Goal: Task Accomplishment & Management: Manage account settings

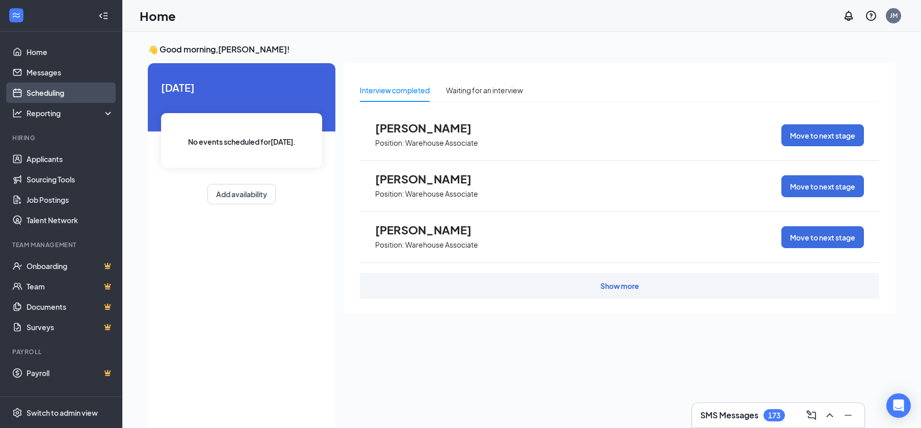
click at [48, 88] on link "Scheduling" at bounding box center [70, 93] width 87 height 20
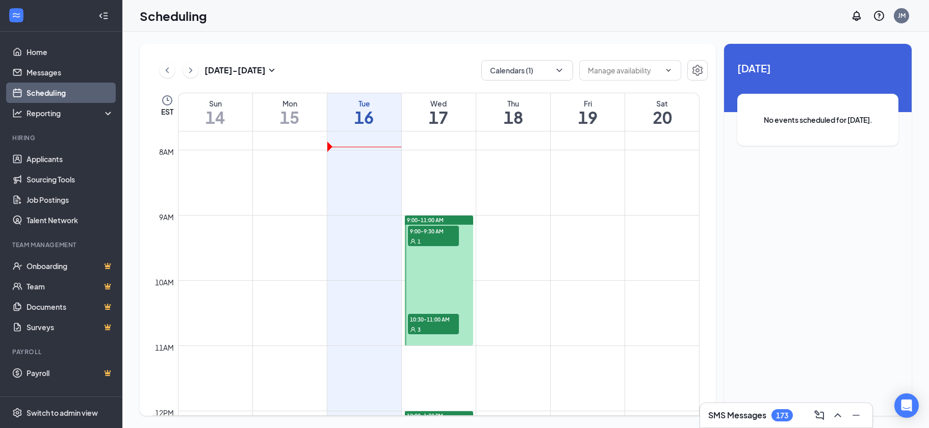
scroll to position [501, 0]
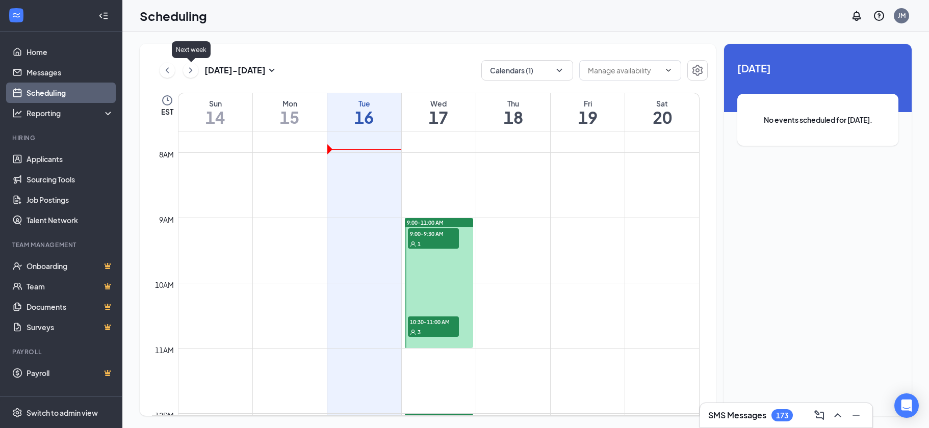
click at [191, 69] on icon "ChevronRight" at bounding box center [190, 70] width 3 height 6
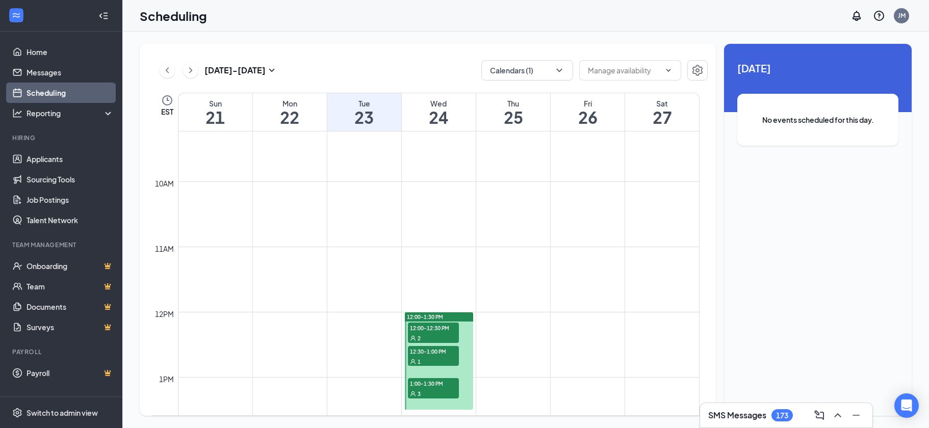
scroll to position [603, 0]
click at [168, 72] on icon "ChevronLeft" at bounding box center [167, 70] width 10 height 12
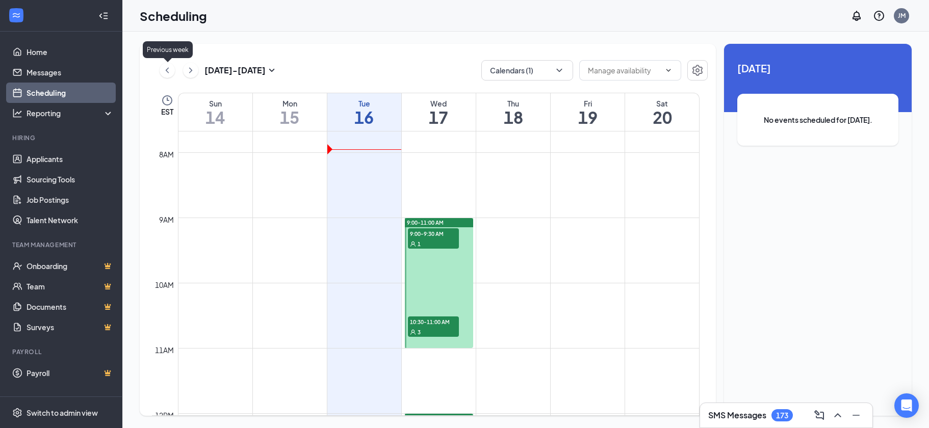
click at [168, 72] on icon "ChevronLeft" at bounding box center [167, 70] width 10 height 12
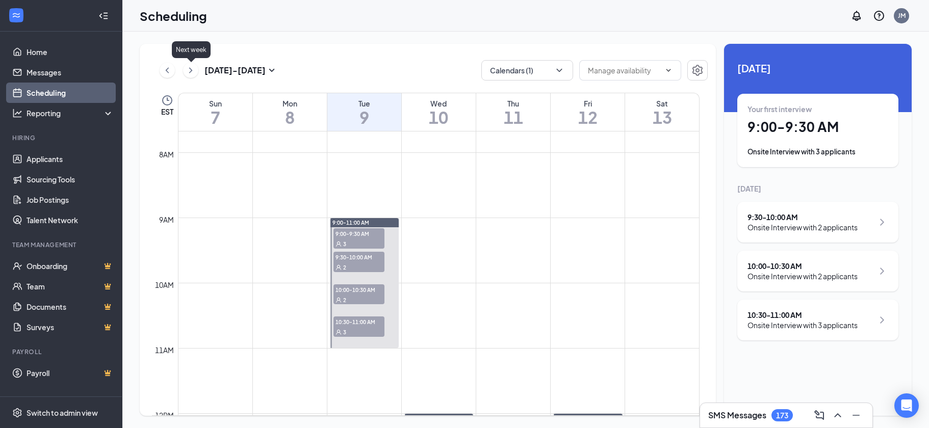
click at [193, 71] on icon "ChevronRight" at bounding box center [191, 70] width 10 height 12
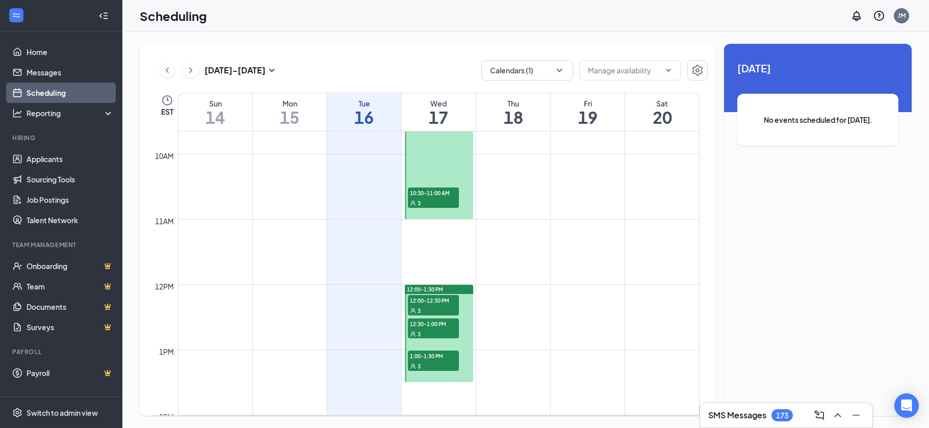
scroll to position [654, 0]
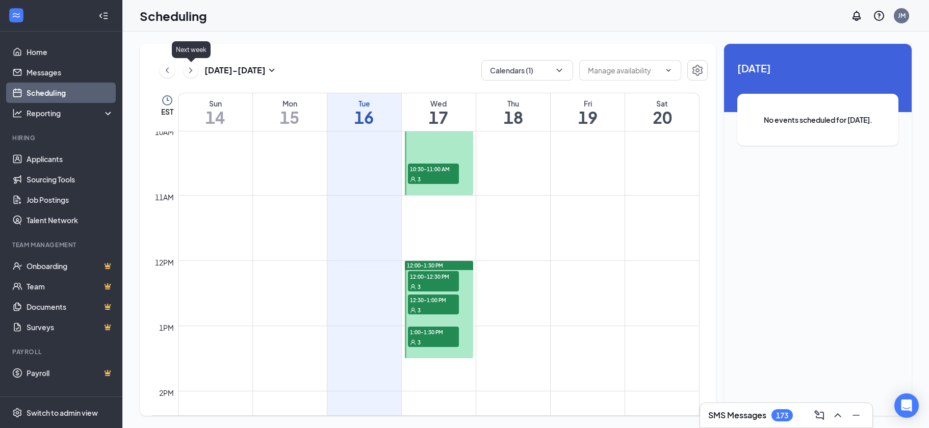
click at [190, 71] on icon "ChevronRight" at bounding box center [191, 70] width 10 height 12
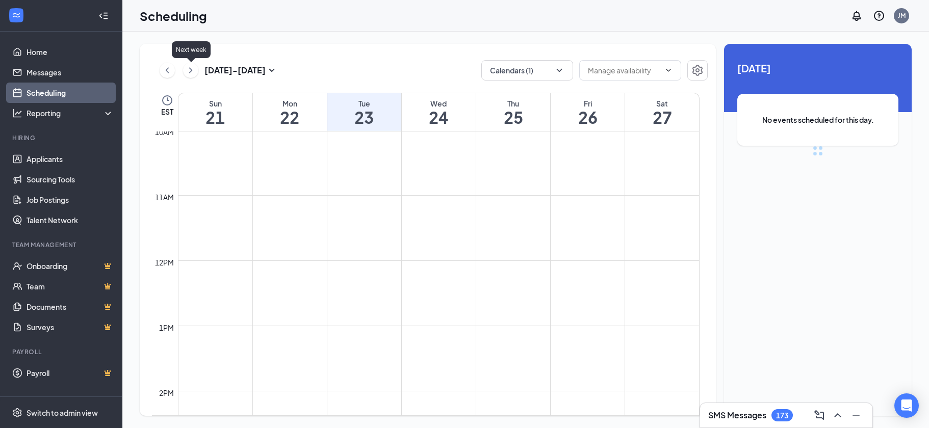
scroll to position [501, 0]
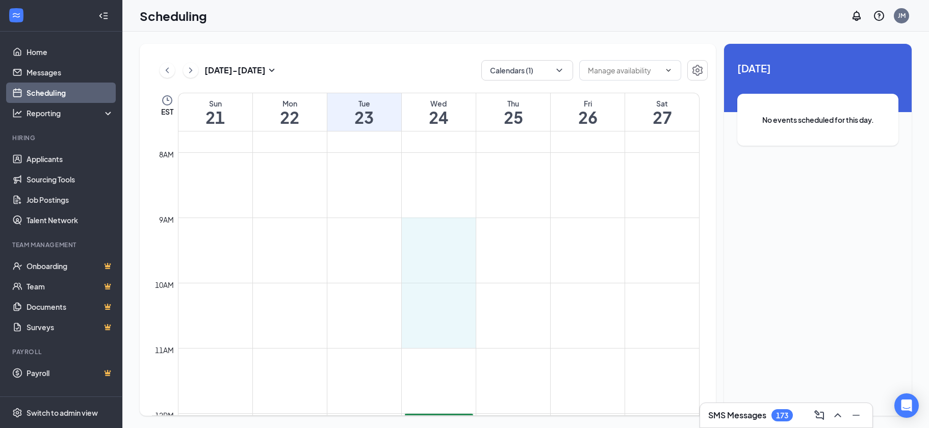
drag, startPoint x: 426, startPoint y: 218, endPoint x: 418, endPoint y: 332, distance: 114.4
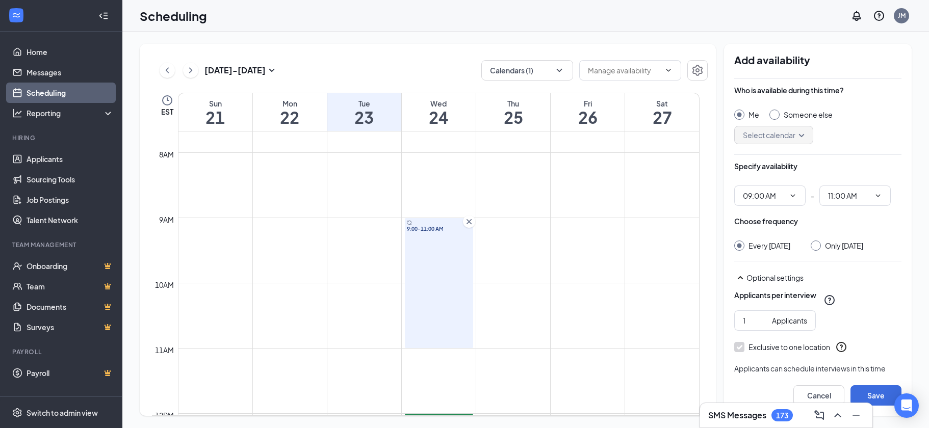
click at [818, 243] on input "Only [DATE]" at bounding box center [813, 244] width 7 height 7
radio input "true"
radio input "false"
click at [761, 326] on input "2" at bounding box center [755, 320] width 25 height 11
click at [761, 326] on input "6" at bounding box center [755, 320] width 25 height 11
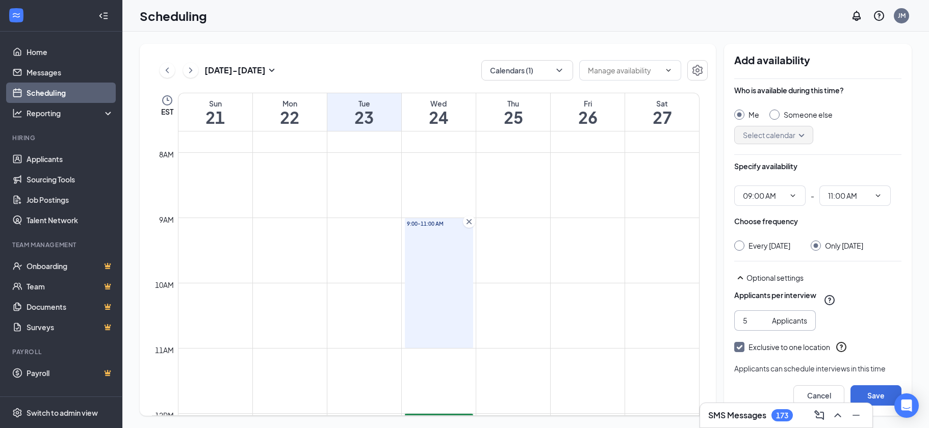
click at [762, 326] on input "5" at bounding box center [755, 320] width 25 height 11
type input "4"
click at [762, 326] on input "4" at bounding box center [755, 320] width 25 height 11
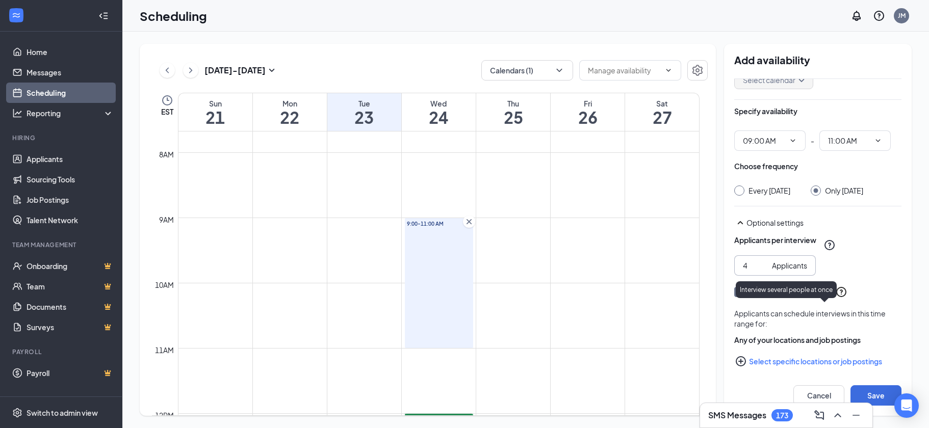
scroll to position [72, 0]
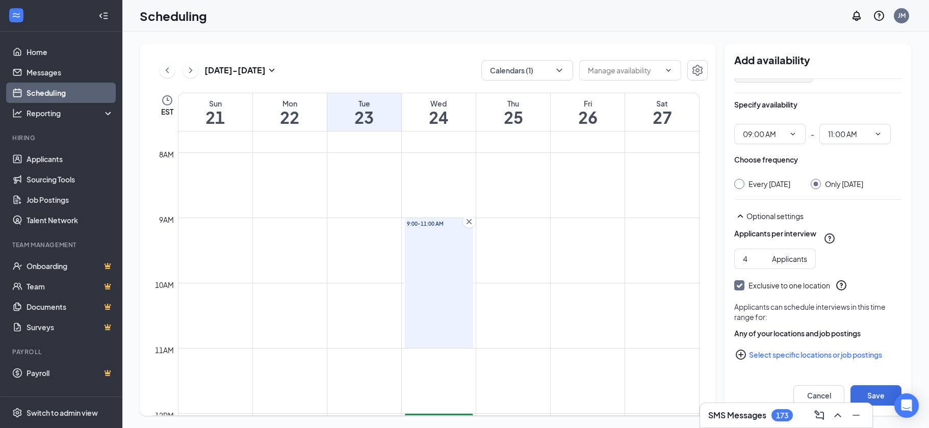
click at [740, 353] on icon "PlusCircle" at bounding box center [740, 355] width 10 height 10
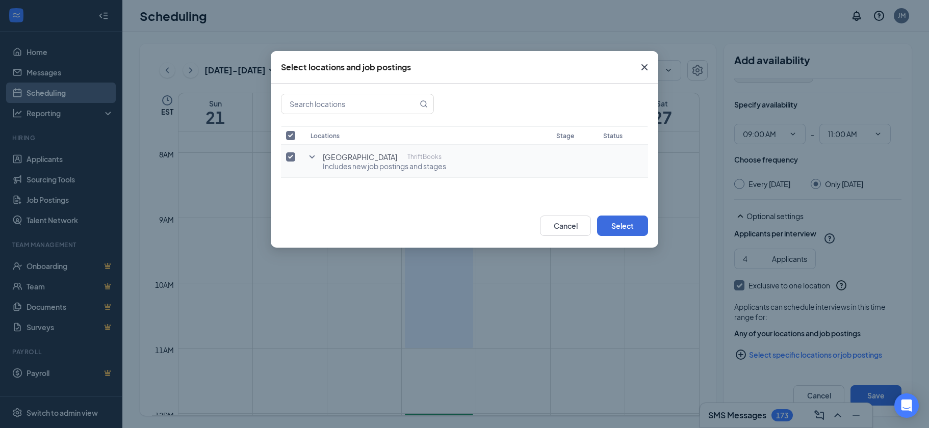
click at [293, 155] on input "checkbox" at bounding box center [290, 156] width 9 height 9
checkbox input "false"
click at [309, 153] on icon "SmallChevronDown" at bounding box center [312, 157] width 12 height 12
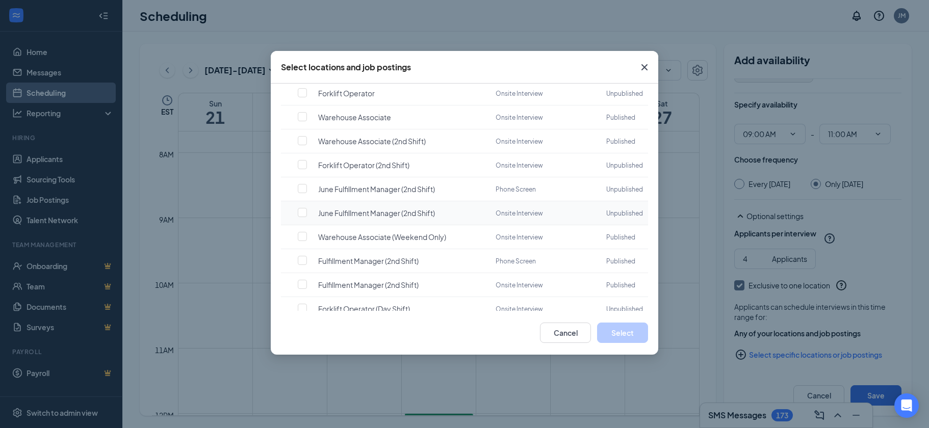
scroll to position [2040, 0]
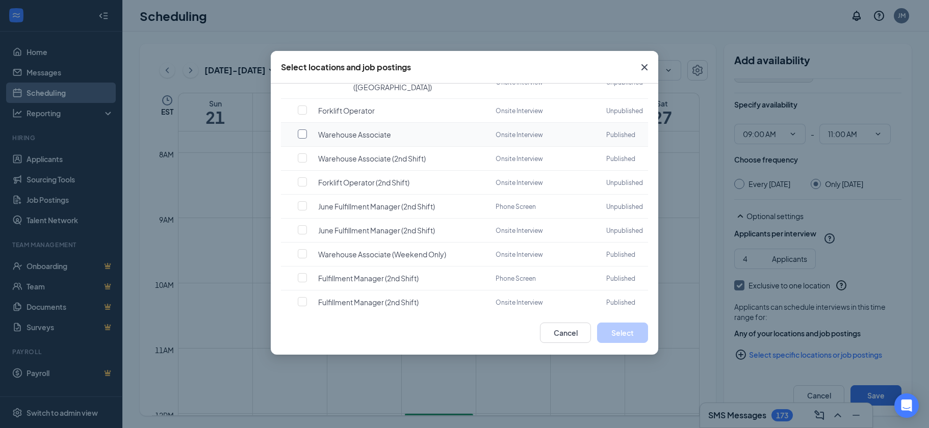
click at [301, 139] on input "checkbox" at bounding box center [302, 133] width 9 height 9
checkbox input "false"
checkbox input "true"
click at [628, 333] on button "Select" at bounding box center [622, 333] width 51 height 20
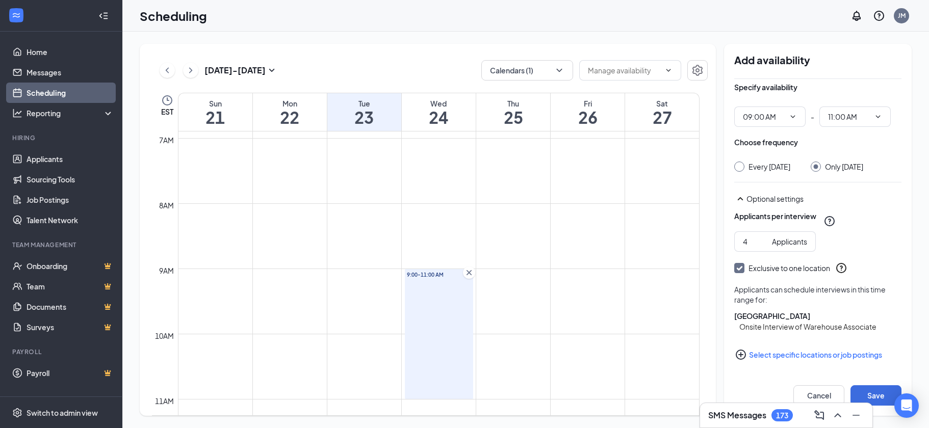
scroll to position [89, 0]
click at [876, 394] on button "Save" at bounding box center [875, 395] width 51 height 20
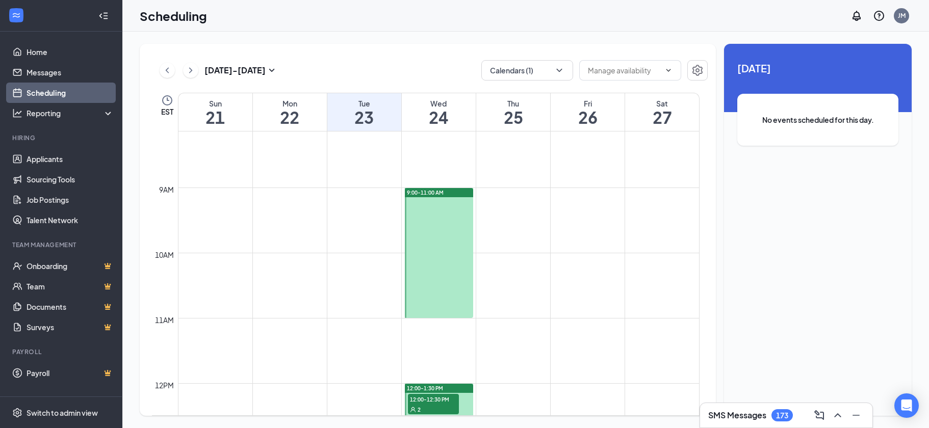
scroll to position [552, 0]
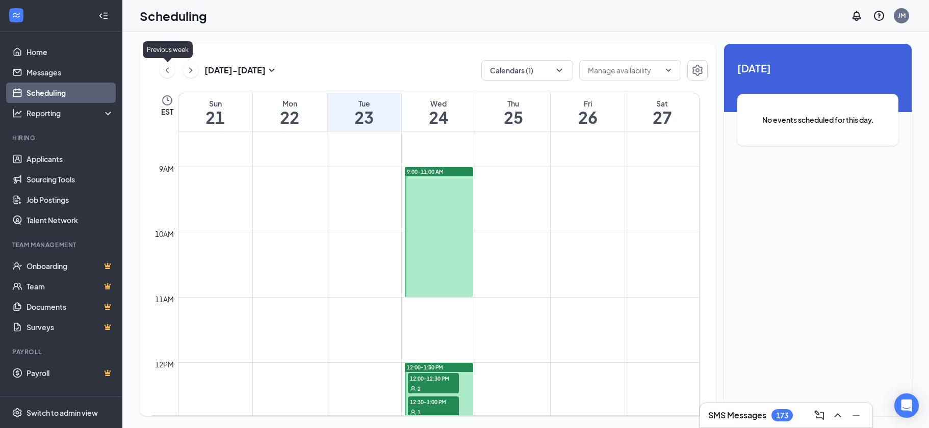
click at [167, 70] on icon "ChevronLeft" at bounding box center [167, 70] width 3 height 6
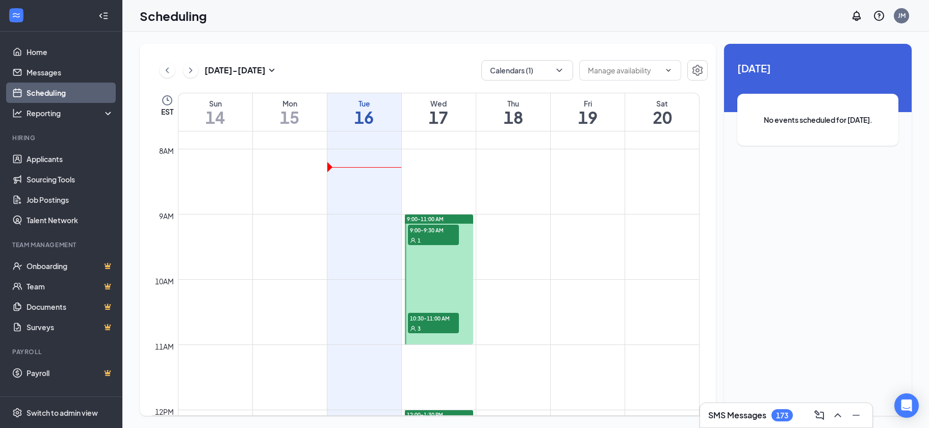
scroll to position [501, 0]
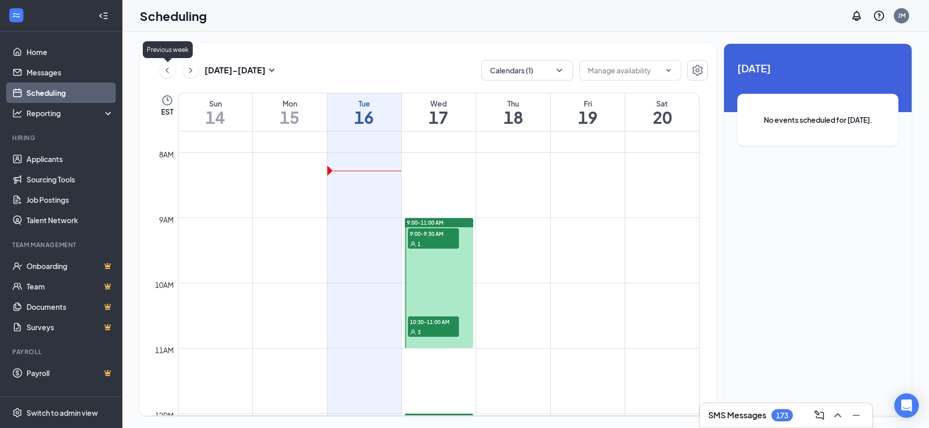
click at [165, 67] on icon "ChevronLeft" at bounding box center [167, 70] width 10 height 12
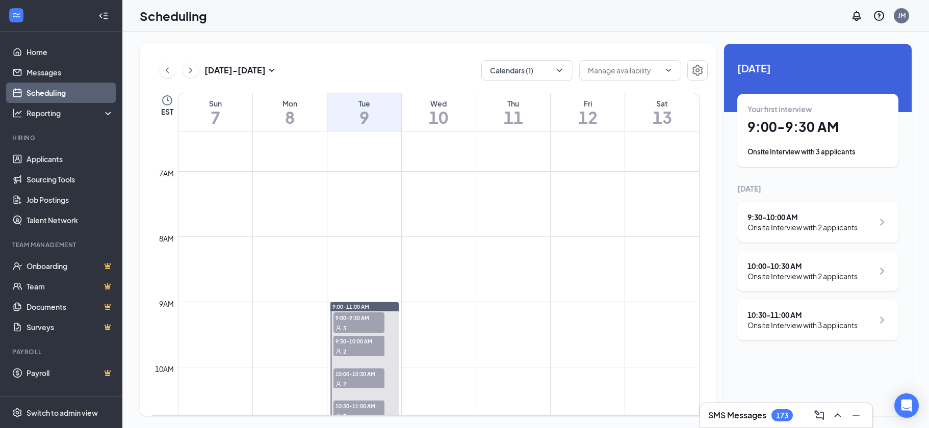
scroll to position [399, 0]
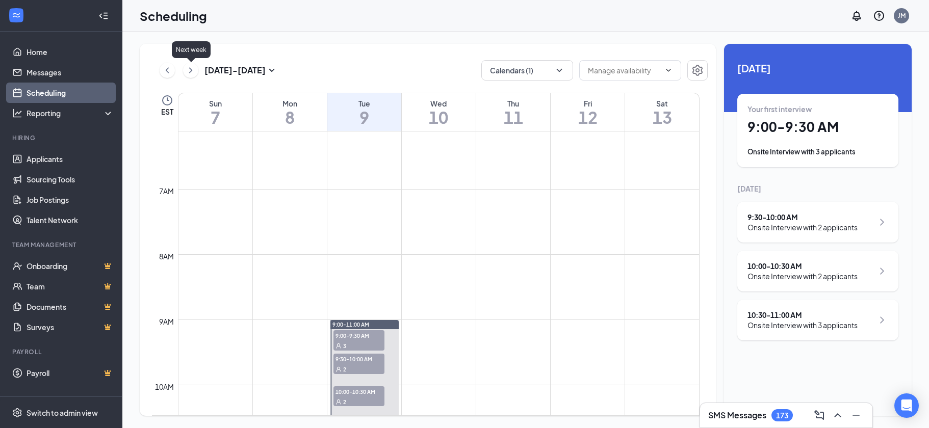
click at [194, 70] on icon "ChevronRight" at bounding box center [191, 70] width 10 height 12
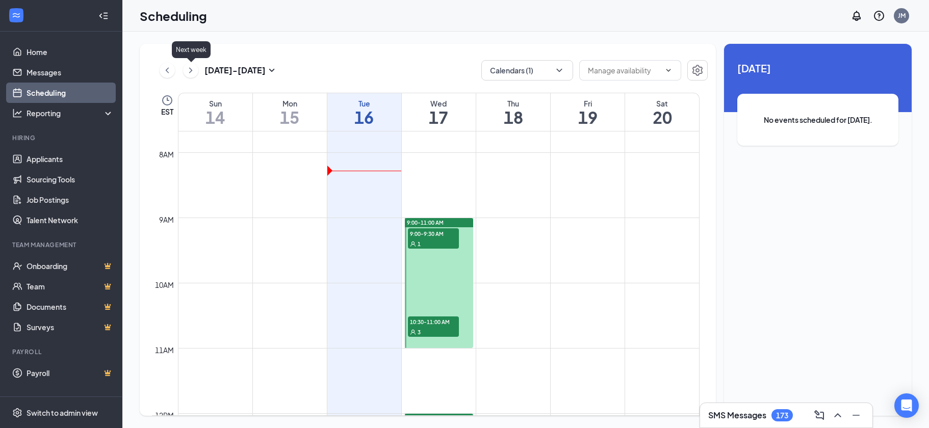
click at [194, 70] on icon "ChevronRight" at bounding box center [191, 70] width 10 height 12
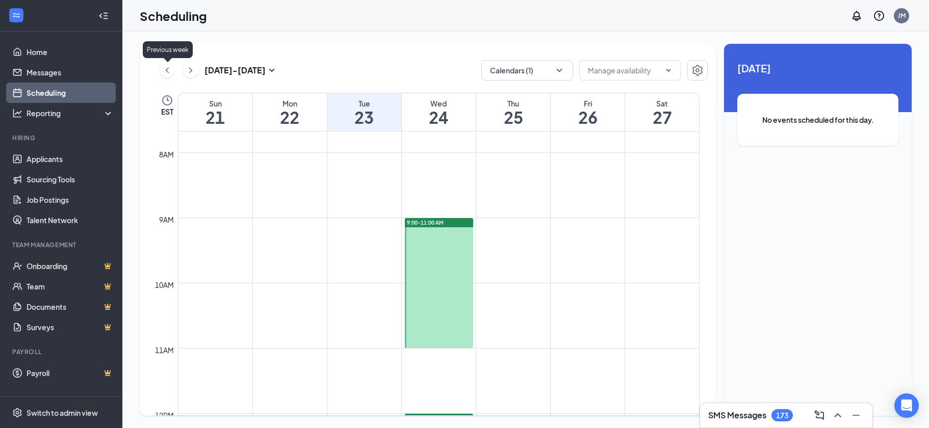
click at [167, 68] on icon "ChevronLeft" at bounding box center [167, 70] width 10 height 12
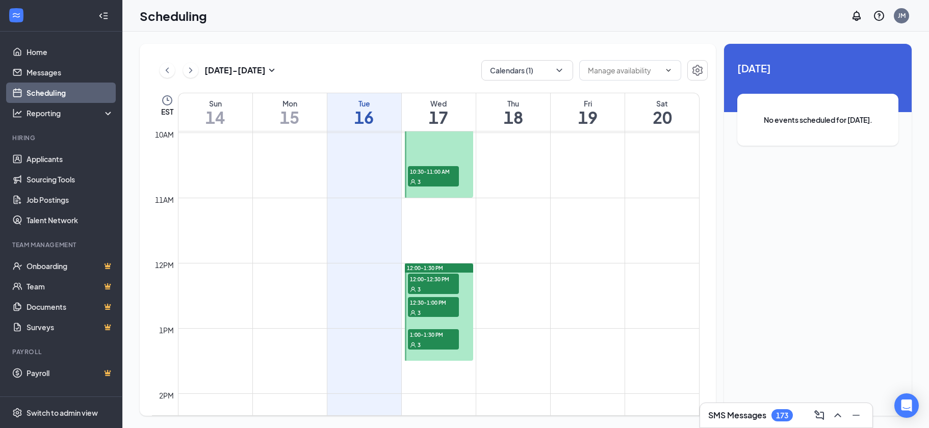
scroll to position [654, 0]
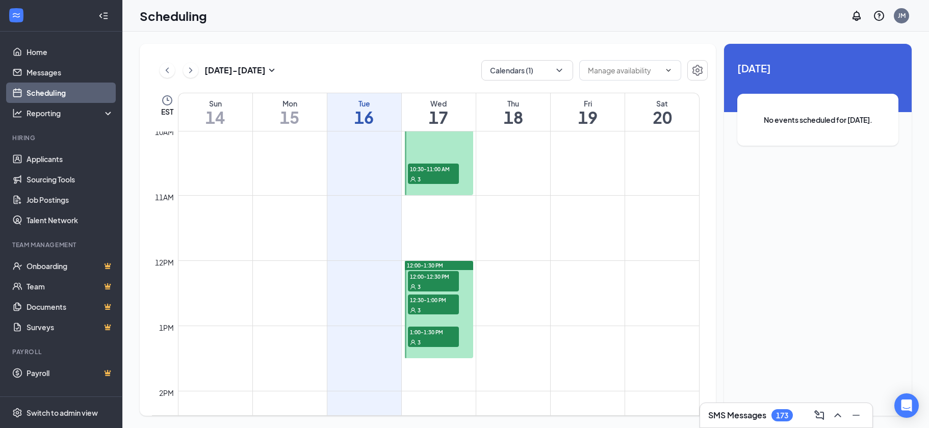
click at [597, 260] on td at bounding box center [438, 252] width 521 height 16
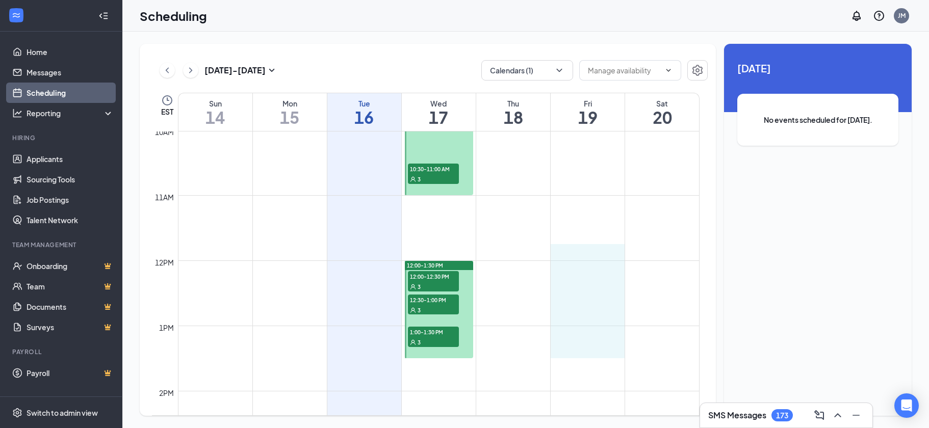
drag, startPoint x: 597, startPoint y: 260, endPoint x: 590, endPoint y: 355, distance: 95.1
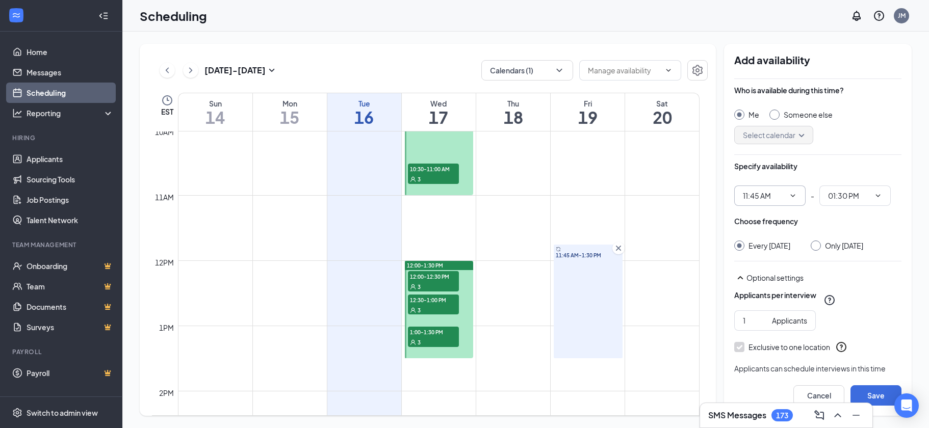
click at [793, 194] on icon "ChevronDown" at bounding box center [792, 196] width 8 height 8
click at [792, 195] on icon "ChevronDown" at bounding box center [792, 196] width 8 height 8
click at [795, 194] on icon "ChevronDown" at bounding box center [792, 196] width 8 height 8
drag, startPoint x: 586, startPoint y: 248, endPoint x: 583, endPoint y: 259, distance: 12.1
click at [583, 259] on div "11:45 AM-1:30 PM" at bounding box center [588, 302] width 69 height 114
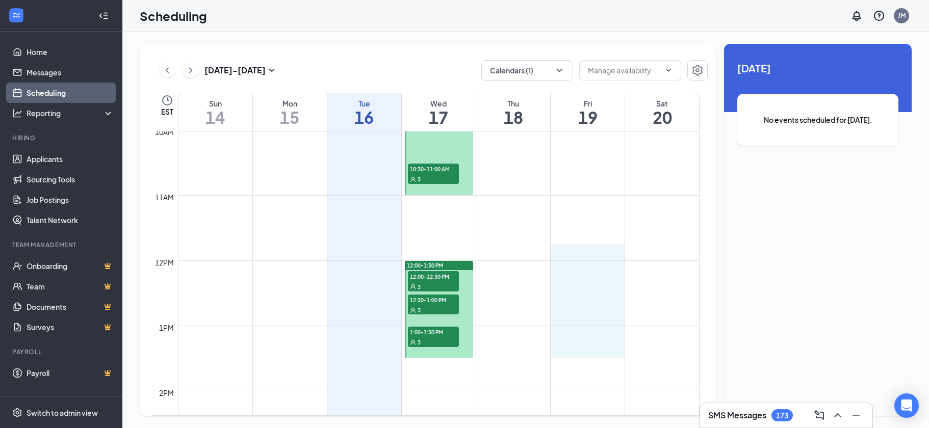
drag, startPoint x: 583, startPoint y: 259, endPoint x: 578, endPoint y: 352, distance: 92.9
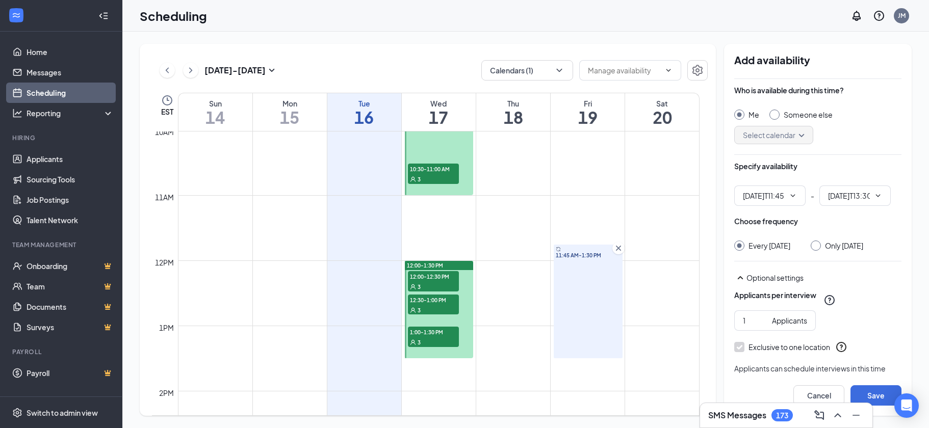
type input "11:45 AM"
type input "01:30 PM"
click at [814, 245] on input "Only [DATE]" at bounding box center [813, 244] width 7 height 7
radio input "true"
radio input "false"
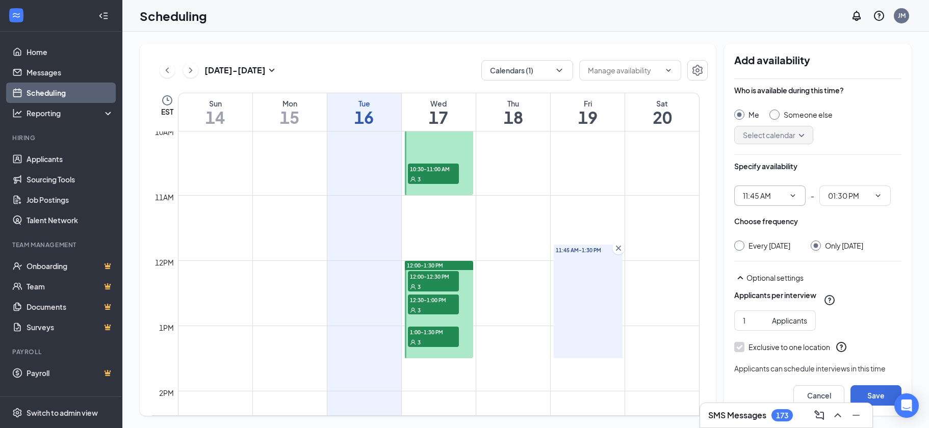
click at [793, 194] on icon "ChevronDown" at bounding box center [792, 196] width 8 height 8
click at [760, 315] on input "2" at bounding box center [755, 320] width 25 height 11
click at [760, 315] on input "3" at bounding box center [755, 320] width 25 height 11
click at [760, 315] on input "4" at bounding box center [755, 320] width 25 height 11
type input "3"
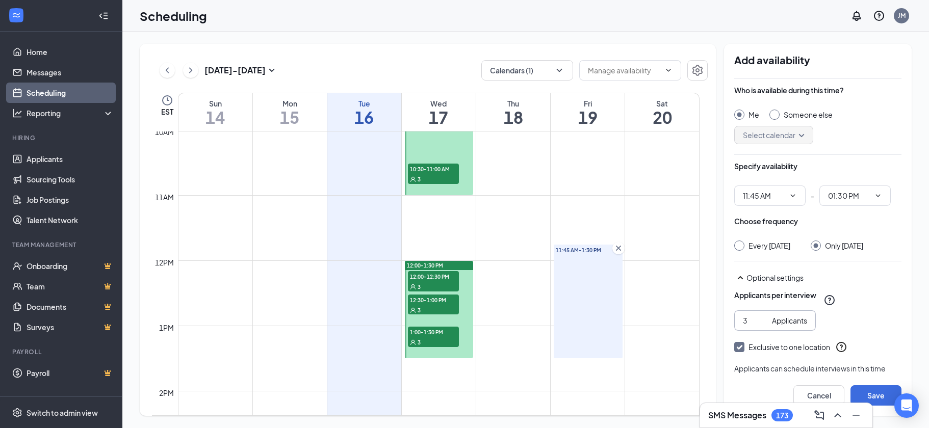
click at [762, 323] on input "3" at bounding box center [755, 320] width 25 height 11
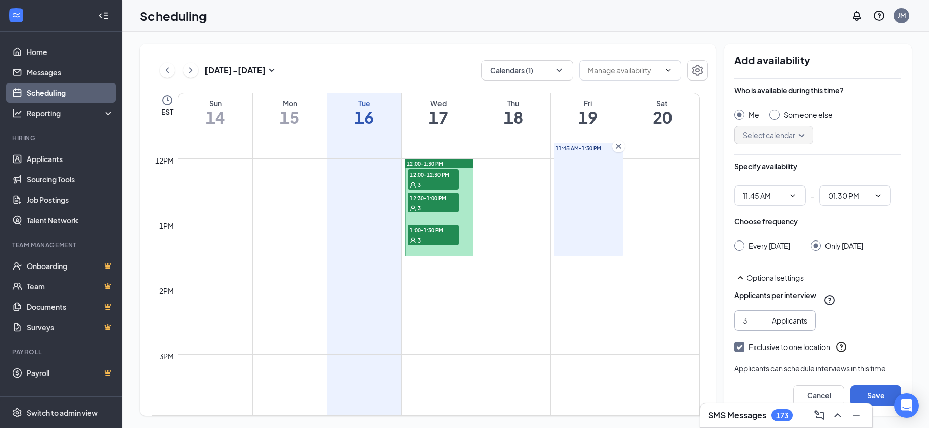
scroll to position [705, 0]
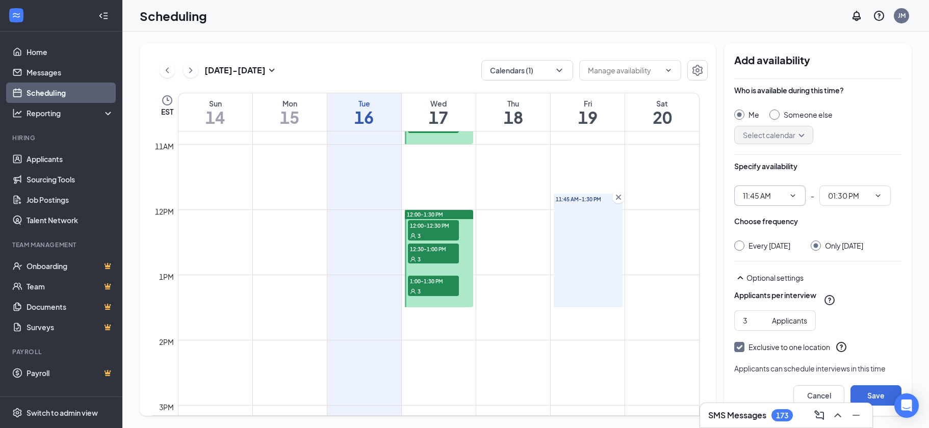
click at [792, 197] on icon "ChevronDown" at bounding box center [792, 196] width 8 height 8
click at [793, 193] on icon "ChevronDown" at bounding box center [792, 196] width 8 height 8
click at [794, 194] on icon "ChevronDown" at bounding box center [792, 196] width 8 height 8
click at [792, 192] on icon "ChevronDown" at bounding box center [792, 196] width 8 height 8
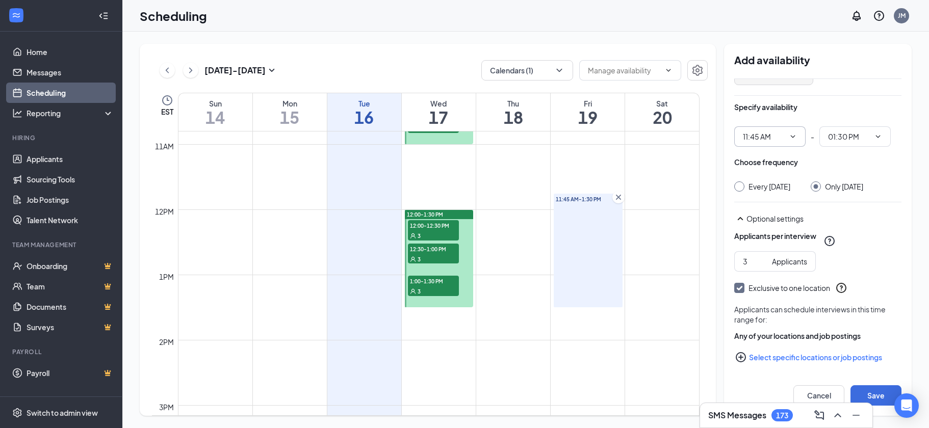
scroll to position [62, 0]
click at [741, 354] on icon "PlusCircle" at bounding box center [740, 355] width 10 height 10
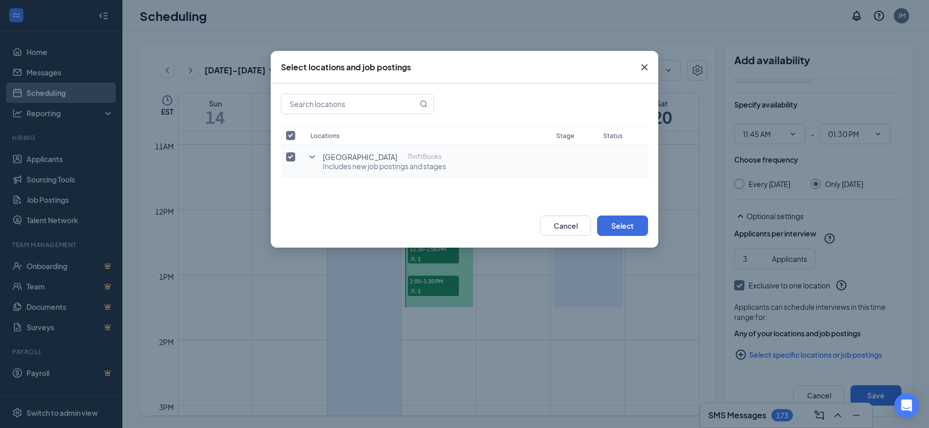
click at [287, 156] on input "checkbox" at bounding box center [290, 156] width 9 height 9
checkbox input "false"
click at [311, 155] on icon "SmallChevronDown" at bounding box center [312, 157] width 12 height 12
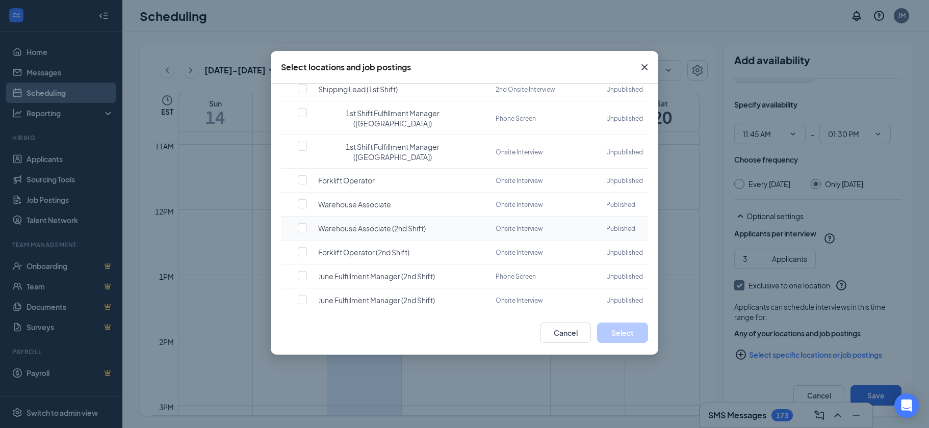
scroll to position [1989, 0]
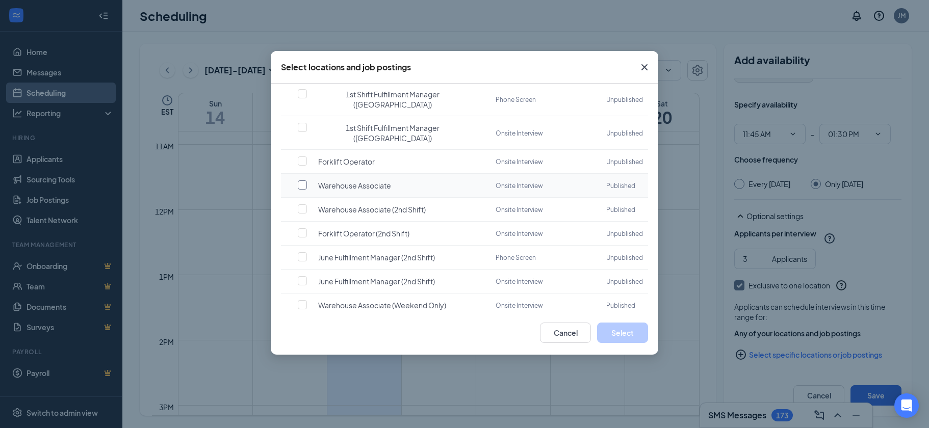
click at [301, 190] on input "checkbox" at bounding box center [302, 184] width 9 height 9
checkbox input "false"
checkbox input "true"
click at [621, 332] on button "Select" at bounding box center [622, 333] width 51 height 20
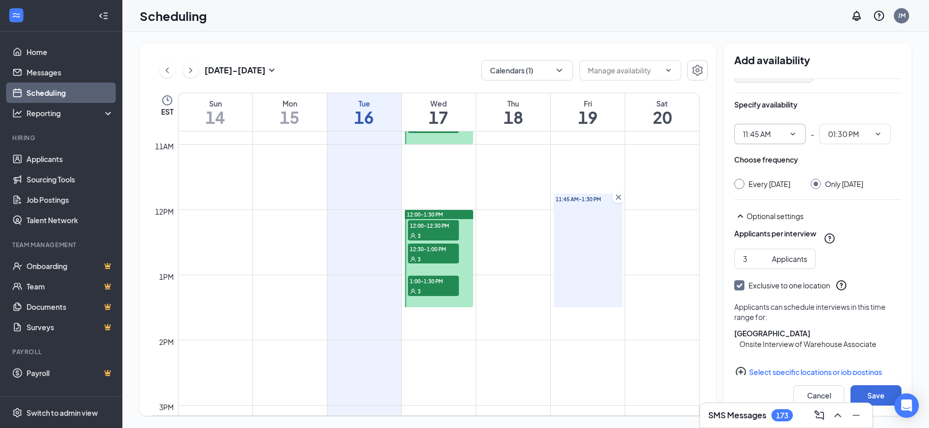
click at [791, 133] on icon "ChevronDown" at bounding box center [792, 134] width 8 height 8
click at [878, 132] on icon "ChevronDown" at bounding box center [878, 134] width 8 height 8
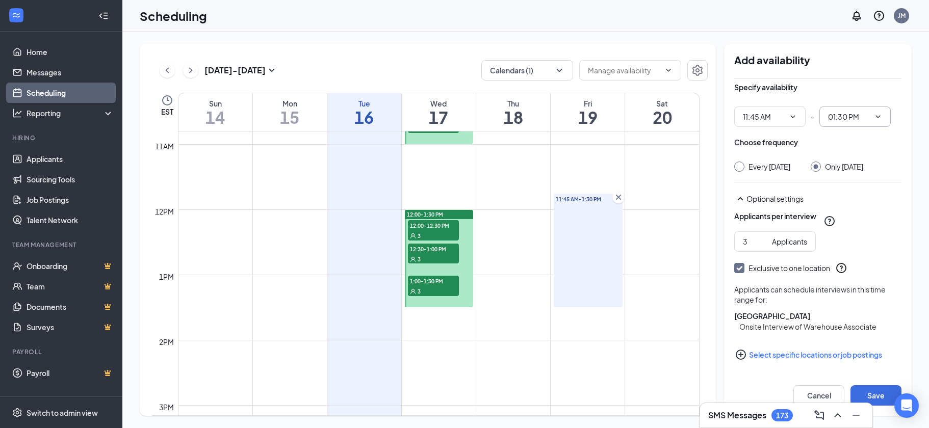
scroll to position [28, 0]
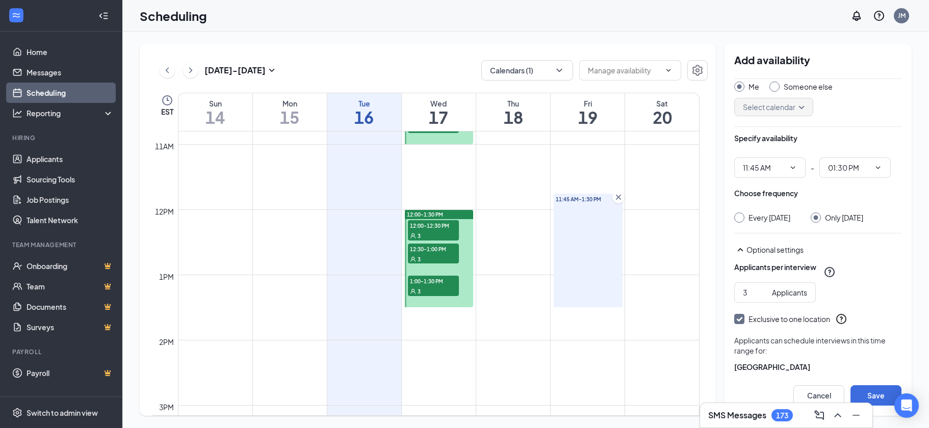
click at [786, 178] on div "Who is available during this time? Me Someone else Select calendar Specify avai…" at bounding box center [817, 254] width 167 height 406
click at [803, 108] on div "Select calendar" at bounding box center [773, 107] width 79 height 18
click at [794, 168] on icon "ChevronDown" at bounding box center [793, 167] width 5 height 3
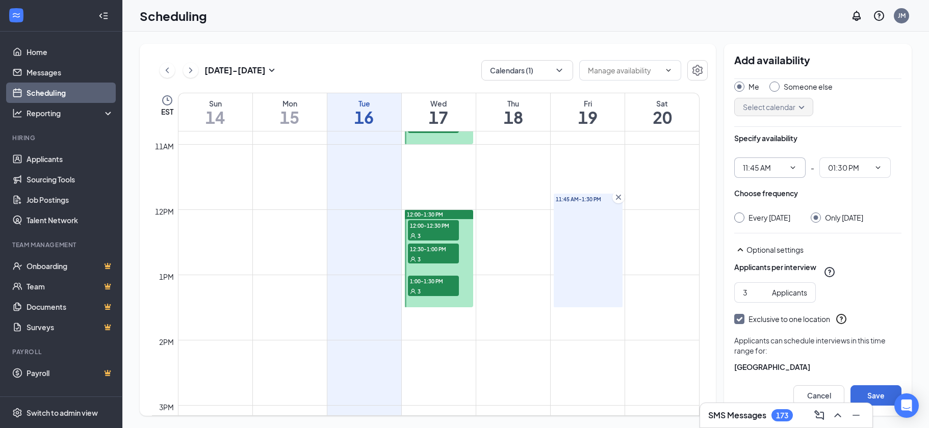
click at [794, 168] on icon "ChevronDown" at bounding box center [793, 167] width 5 height 3
click at [810, 169] on div "11:45 AM - 01:30 PM" at bounding box center [817, 167] width 167 height 20
click at [791, 165] on icon "ChevronDown" at bounding box center [792, 168] width 8 height 8
drag, startPoint x: 572, startPoint y: 196, endPoint x: 571, endPoint y: 212, distance: 15.8
click at [571, 212] on div "11:45 AM-1:30 PM" at bounding box center [588, 251] width 69 height 114
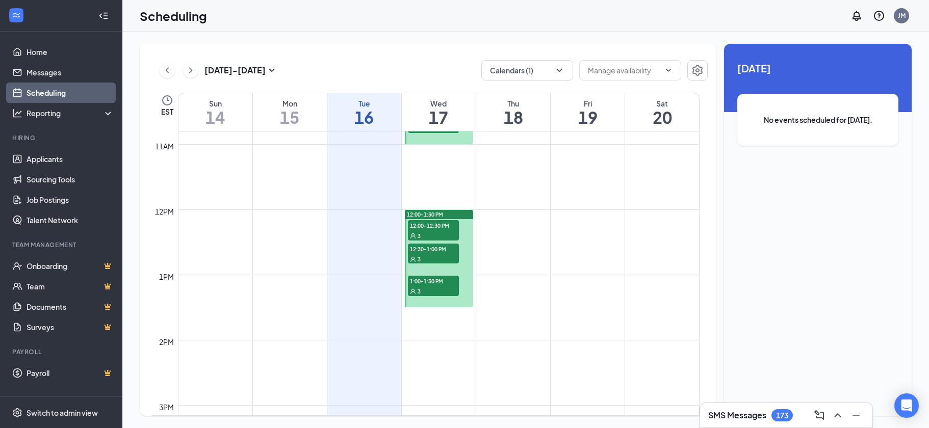
click at [571, 212] on td at bounding box center [438, 217] width 521 height 16
click at [572, 222] on td at bounding box center [438, 217] width 521 height 16
click at [572, 214] on td at bounding box center [438, 217] width 521 height 16
click at [572, 216] on td at bounding box center [438, 217] width 521 height 16
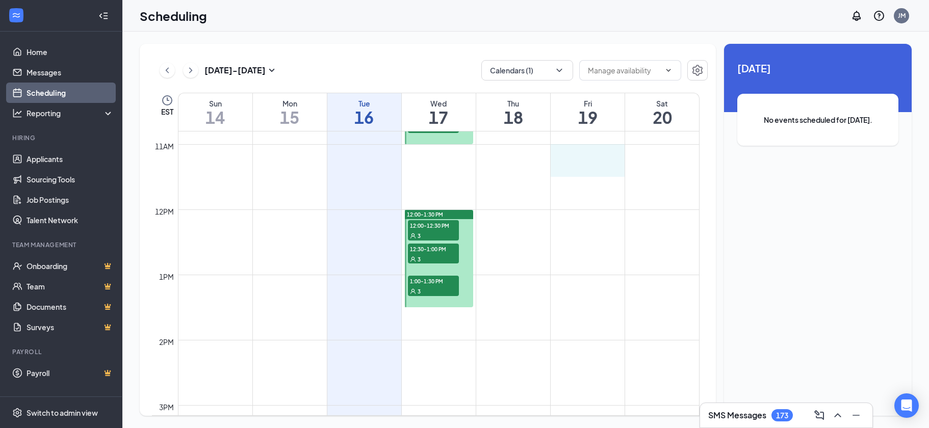
drag, startPoint x: 586, startPoint y: 155, endPoint x: 585, endPoint y: 164, distance: 9.3
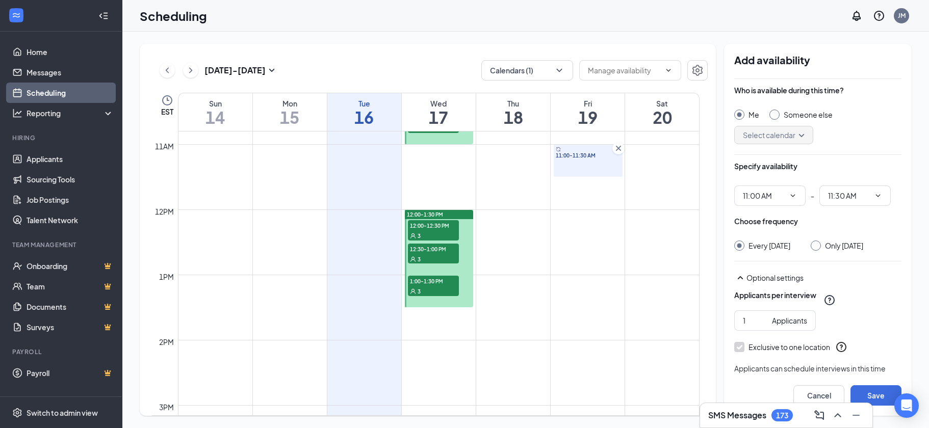
click at [583, 212] on td at bounding box center [438, 217] width 521 height 16
click at [818, 393] on button "Cancel" at bounding box center [818, 395] width 51 height 20
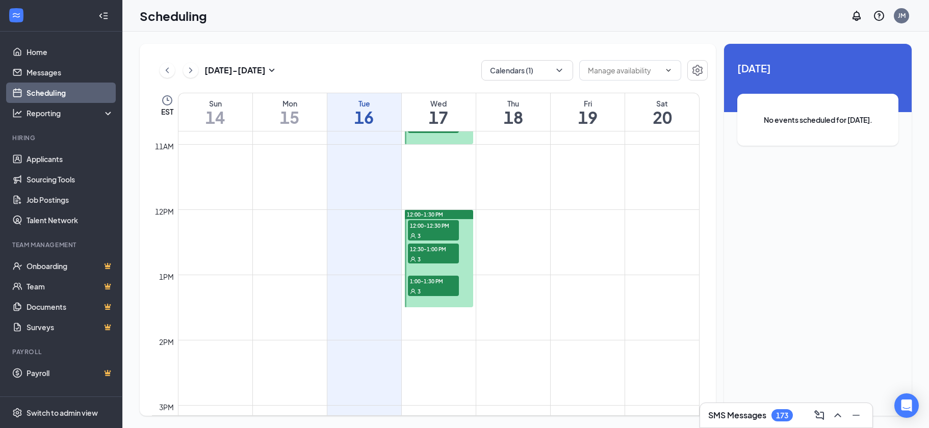
click at [578, 211] on td at bounding box center [438, 217] width 521 height 16
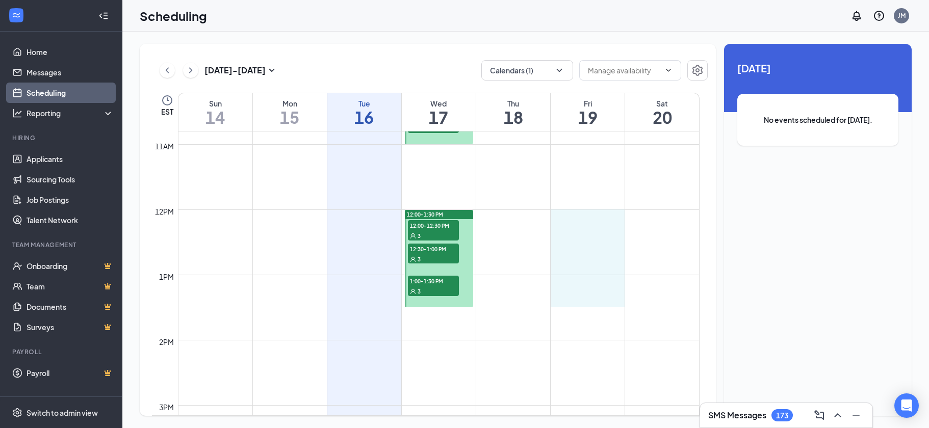
drag, startPoint x: 578, startPoint y: 211, endPoint x: 568, endPoint y: 294, distance: 84.3
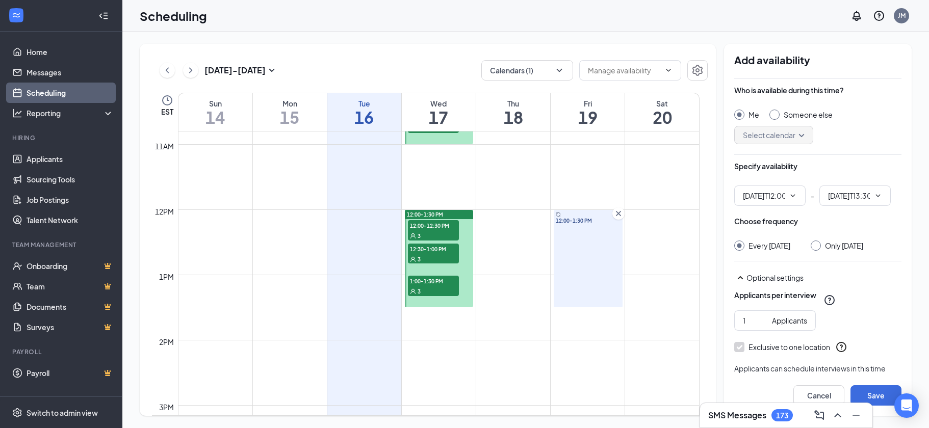
type input "12:00 PM"
type input "01:30 PM"
click at [813, 243] on input "Only [DATE]" at bounding box center [813, 244] width 7 height 7
radio input "true"
radio input "false"
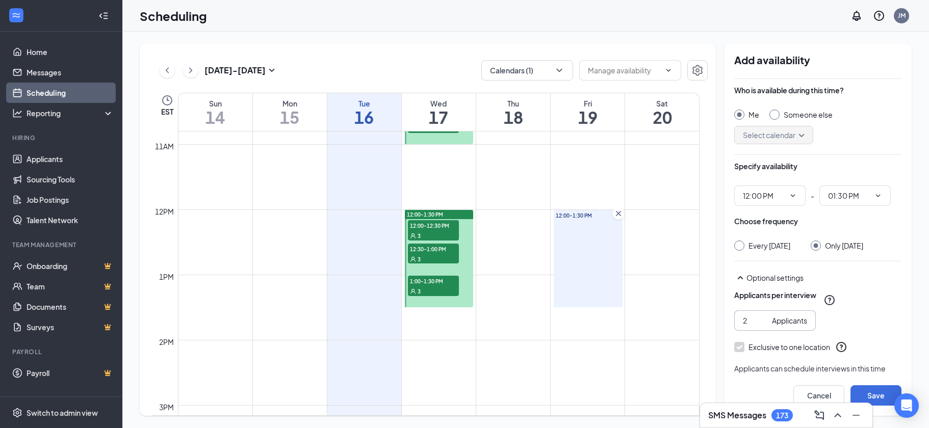
click at [763, 316] on input "2" at bounding box center [755, 320] width 25 height 11
type input "3"
click at [762, 315] on input "3" at bounding box center [755, 320] width 25 height 11
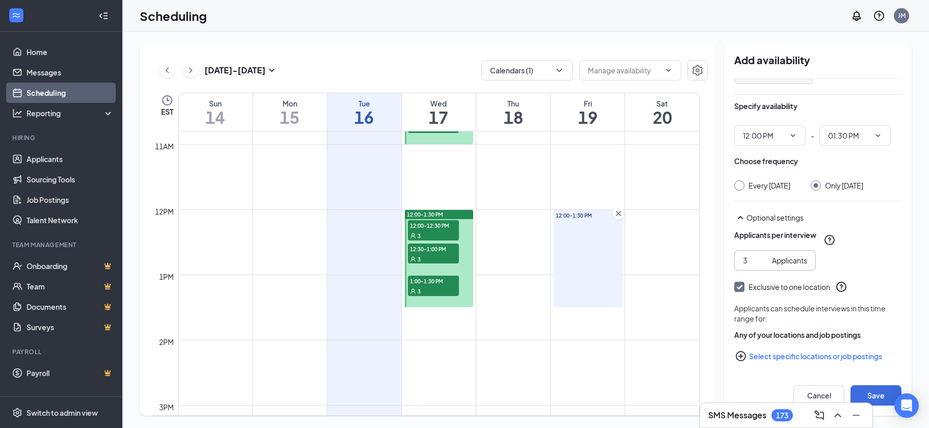
scroll to position [62, 0]
click at [742, 355] on icon "PlusCircle" at bounding box center [740, 355] width 10 height 10
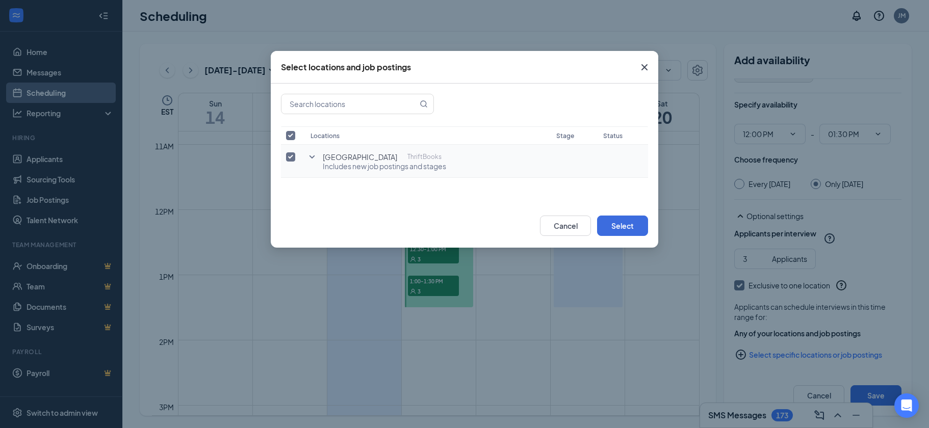
click at [290, 152] on label at bounding box center [293, 157] width 14 height 10
click at [290, 152] on input "checkbox" at bounding box center [290, 156] width 9 height 9
checkbox input "false"
click at [311, 155] on icon "SmallChevronDown" at bounding box center [312, 157] width 12 height 12
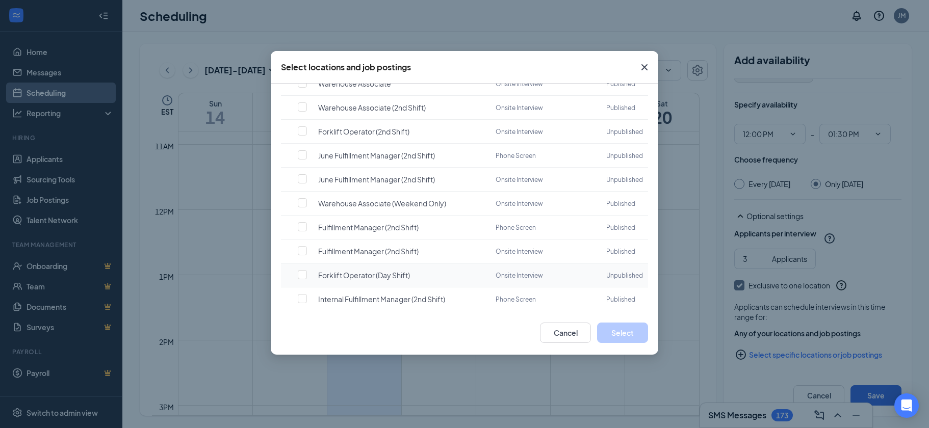
scroll to position [2040, 0]
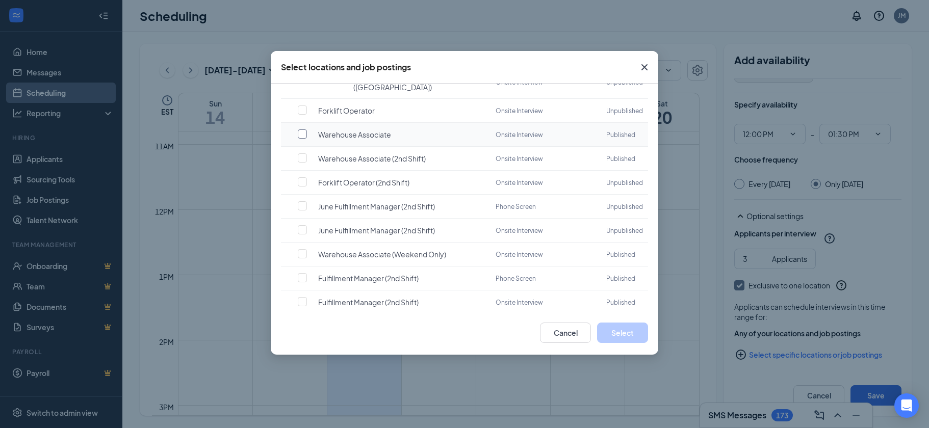
click at [302, 139] on input "checkbox" at bounding box center [302, 133] width 9 height 9
checkbox input "false"
checkbox input "true"
click at [626, 331] on button "Select" at bounding box center [622, 333] width 51 height 20
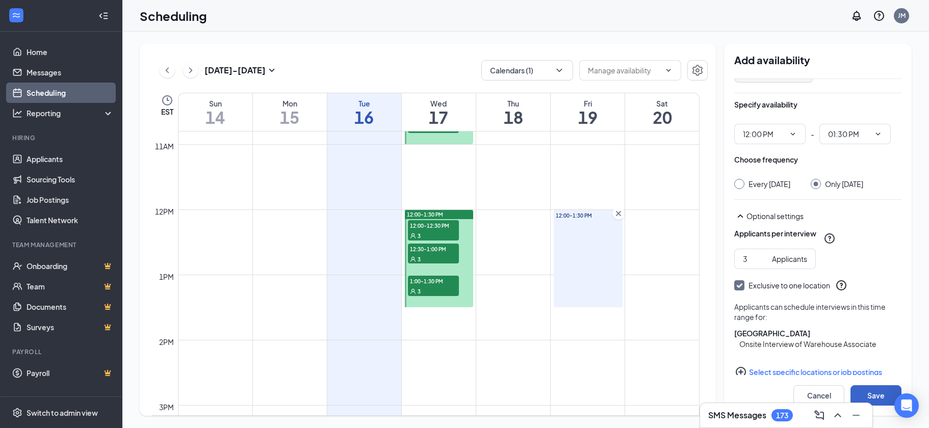
click at [876, 395] on button "Save" at bounding box center [875, 395] width 51 height 20
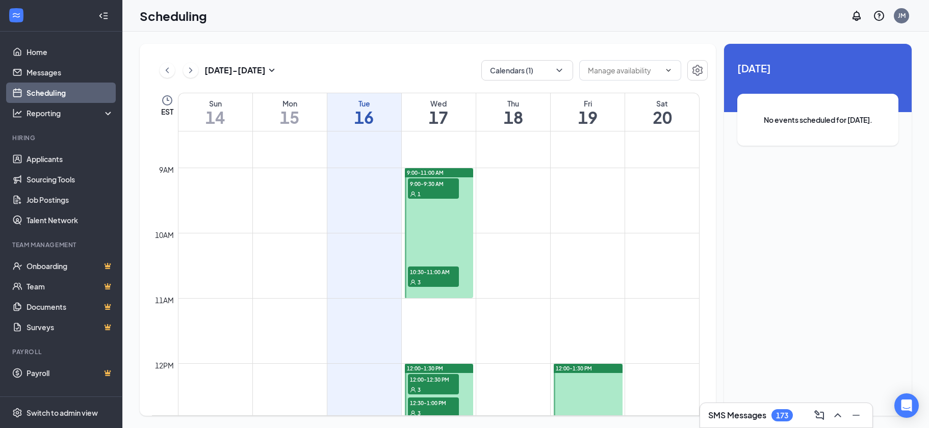
scroll to position [552, 0]
click at [191, 69] on icon "ChevronRight" at bounding box center [191, 70] width 10 height 12
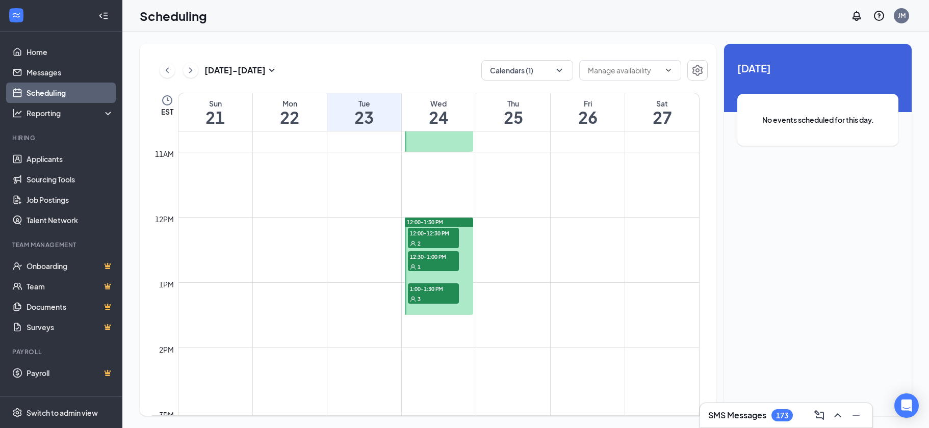
scroll to position [705, 0]
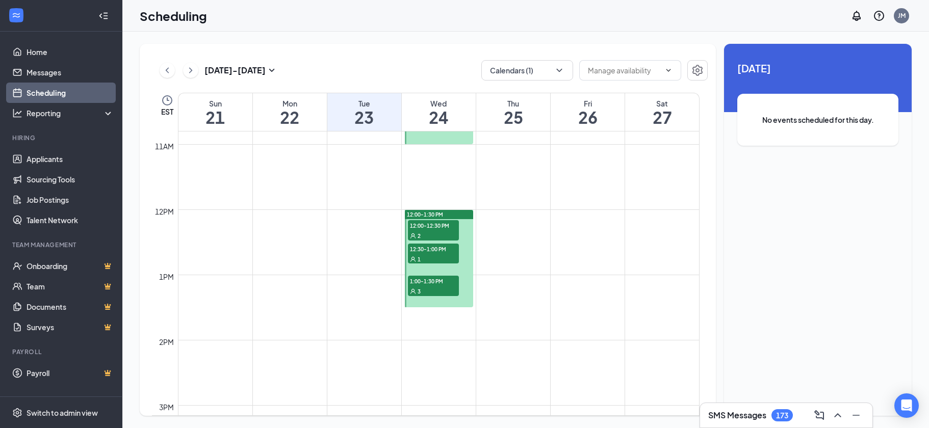
click at [586, 209] on td at bounding box center [438, 217] width 521 height 16
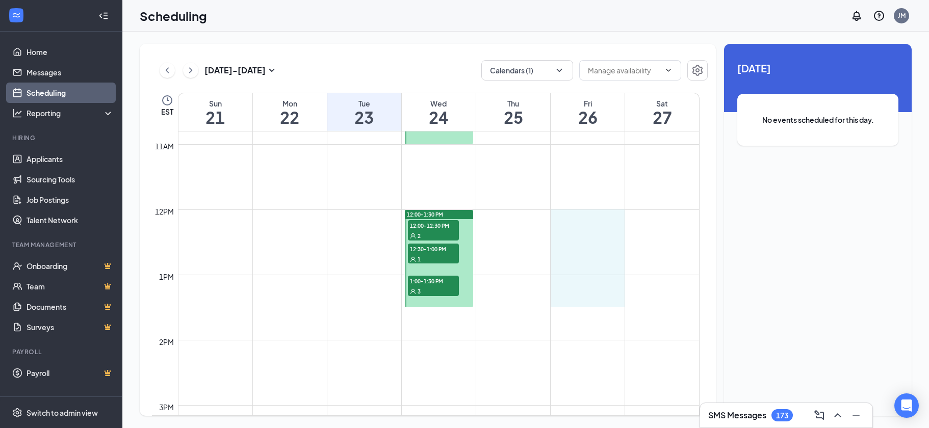
drag, startPoint x: 586, startPoint y: 209, endPoint x: 574, endPoint y: 297, distance: 88.4
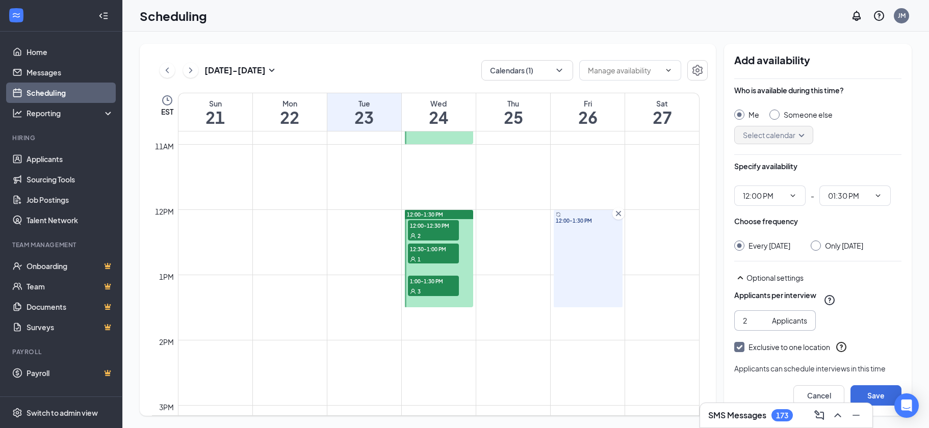
click at [762, 315] on input "2" at bounding box center [755, 320] width 25 height 11
type input "3"
click at [762, 315] on input "3" at bounding box center [755, 320] width 25 height 11
click at [817, 244] on div at bounding box center [815, 246] width 10 height 10
click at [814, 244] on input "Only [DATE]" at bounding box center [813, 244] width 7 height 7
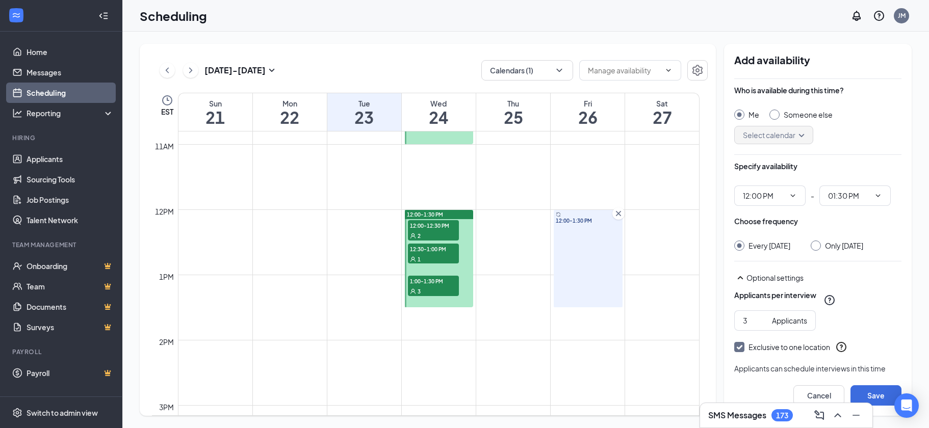
radio input "true"
radio input "false"
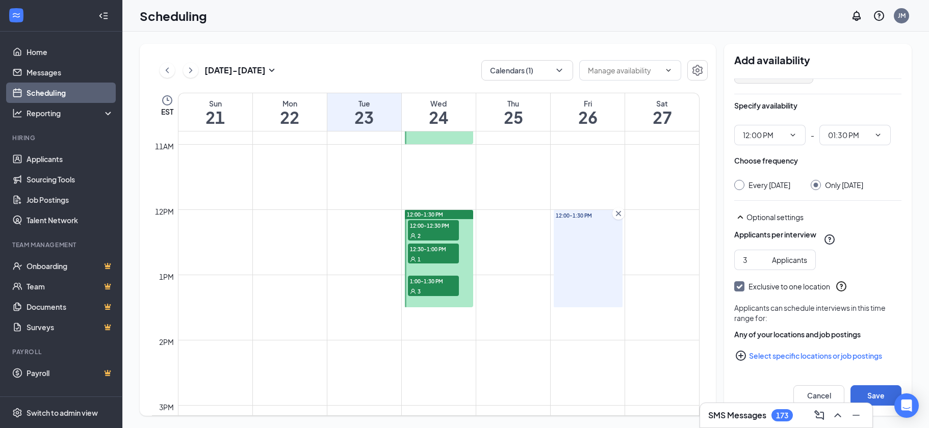
scroll to position [62, 0]
click at [741, 354] on icon "PlusCircle" at bounding box center [740, 355] width 10 height 10
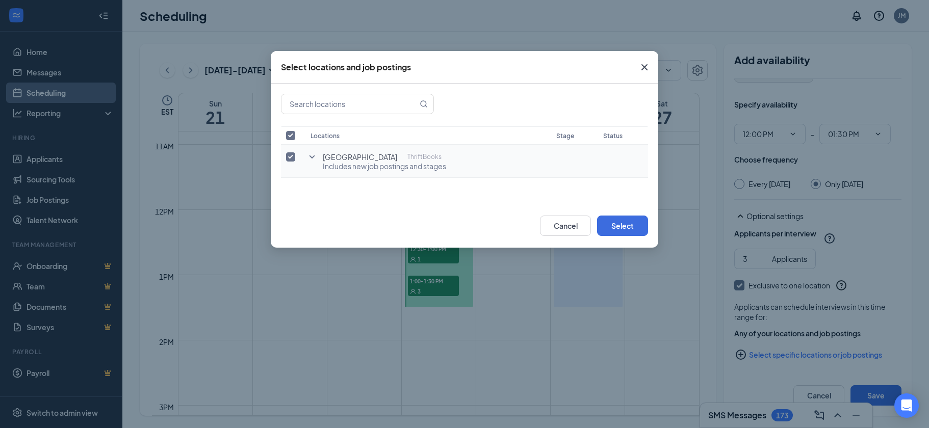
click at [291, 154] on input "checkbox" at bounding box center [290, 156] width 9 height 9
checkbox input "false"
